Goal: Find specific page/section: Find specific page/section

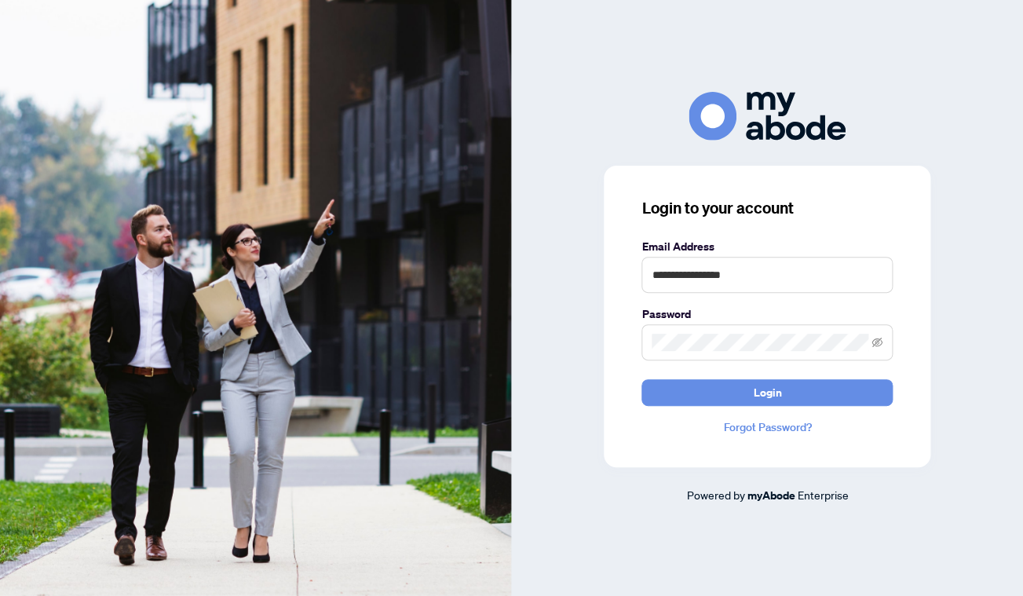
click at [782, 389] on button "Login" at bounding box center [766, 392] width 251 height 27
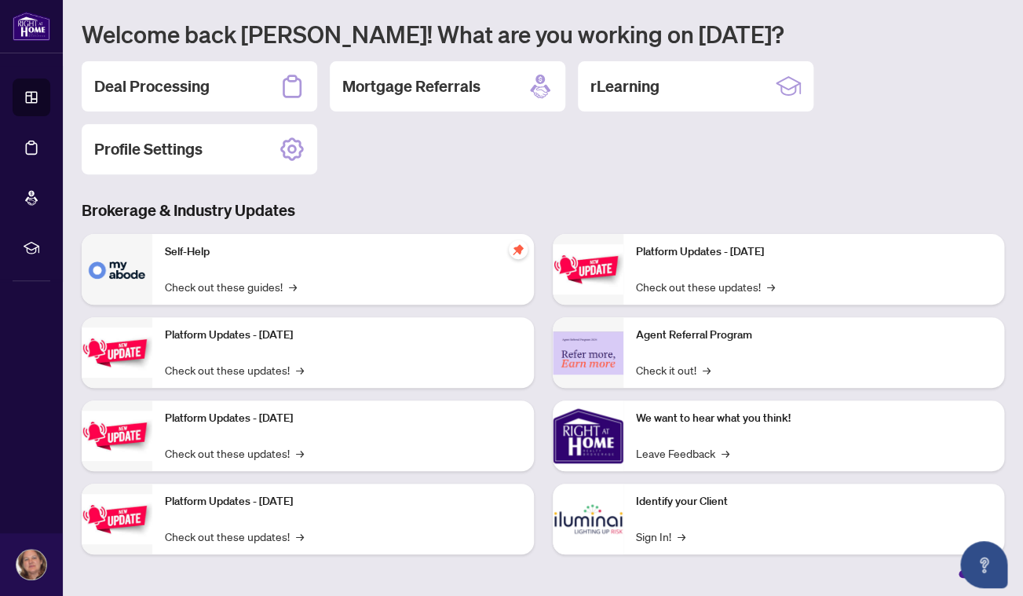
scroll to position [126, 0]
click at [685, 287] on link "Check out these updates! →" at bounding box center [705, 285] width 139 height 17
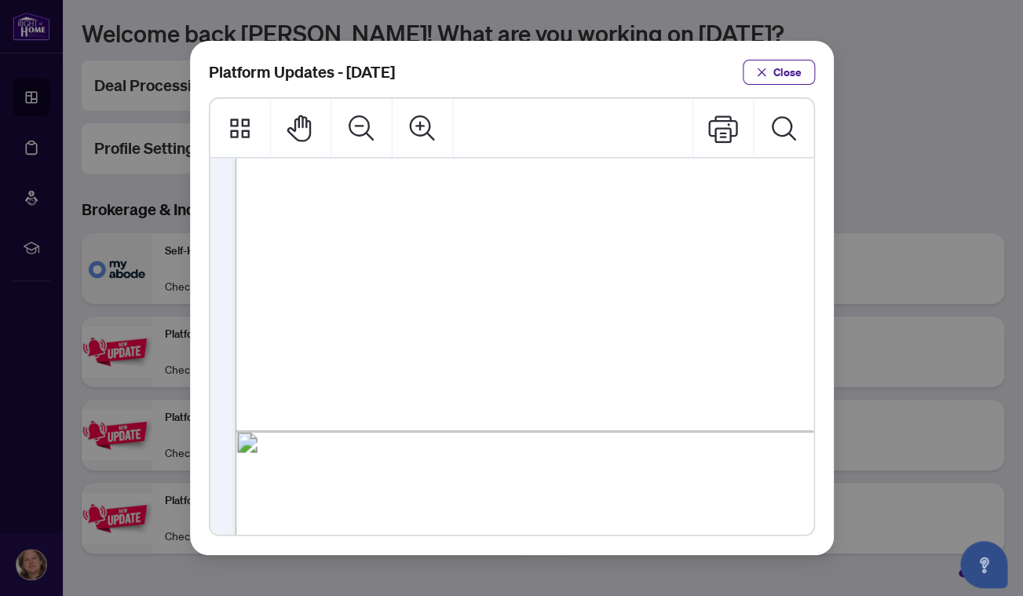
scroll to position [465, 0]
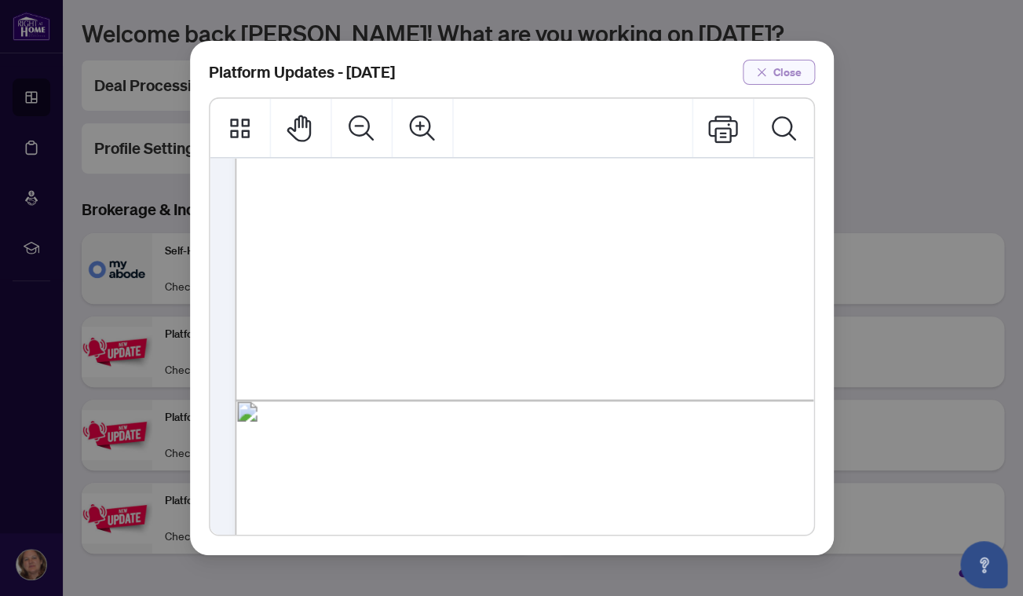
click at [803, 69] on button "Close" at bounding box center [779, 72] width 72 height 25
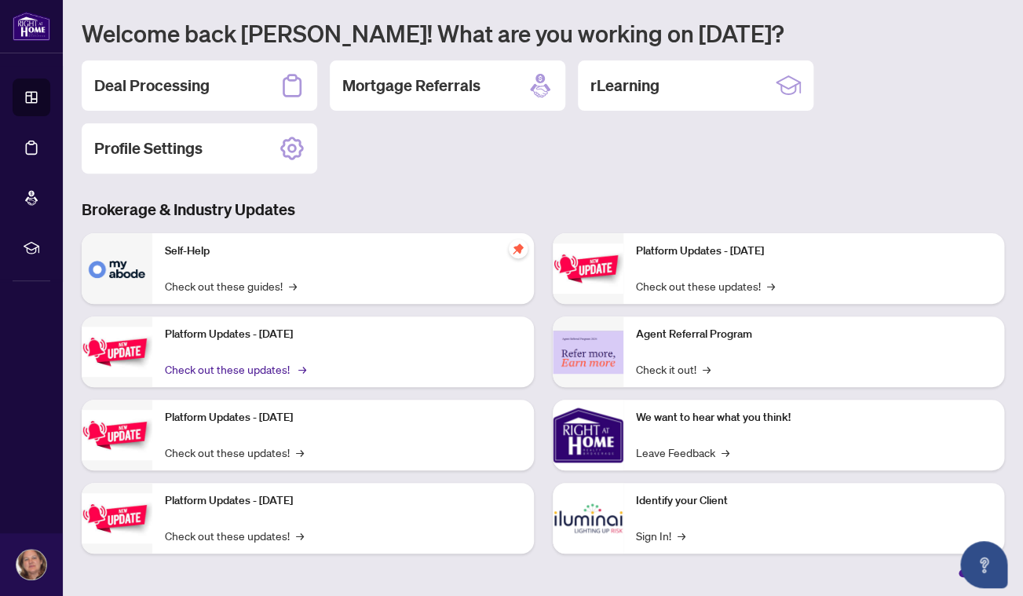
click at [275, 370] on link "Check out these updates! →" at bounding box center [234, 368] width 139 height 17
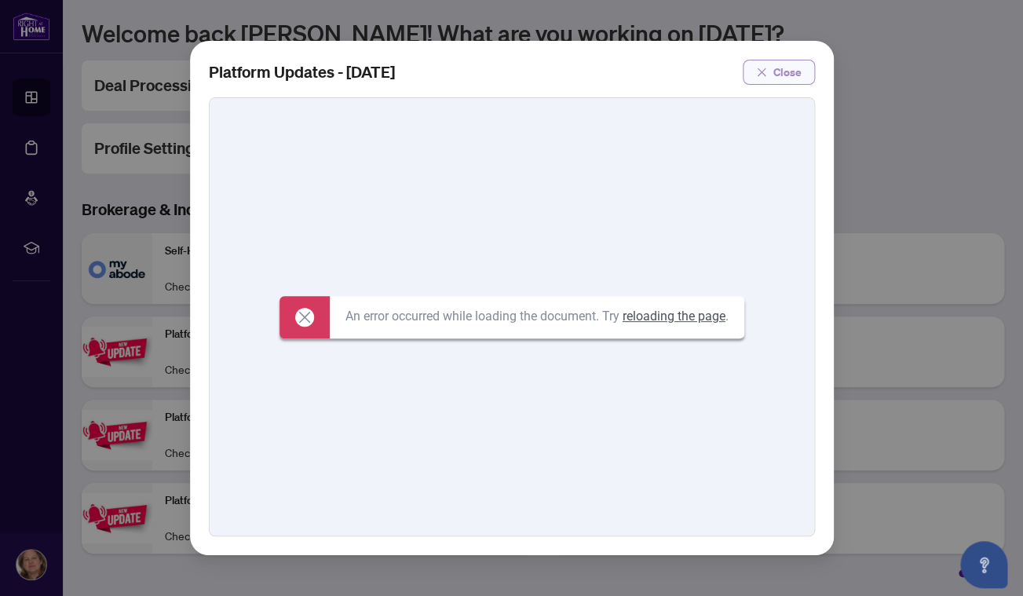
click at [784, 74] on span "Close" at bounding box center [787, 72] width 28 height 25
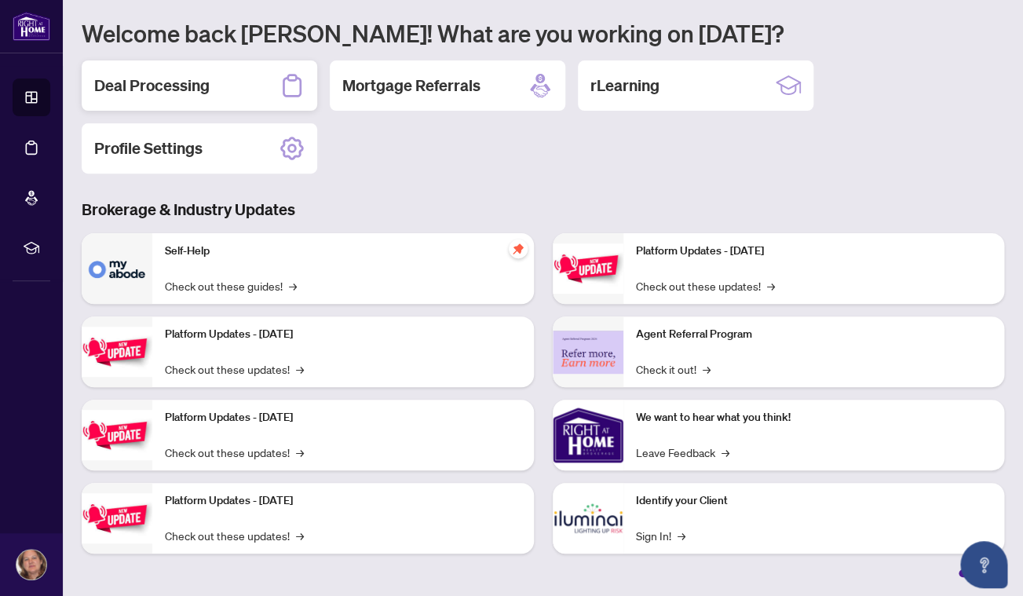
click at [292, 86] on icon at bounding box center [291, 85] width 25 height 25
